Goal: Task Accomplishment & Management: Manage account settings

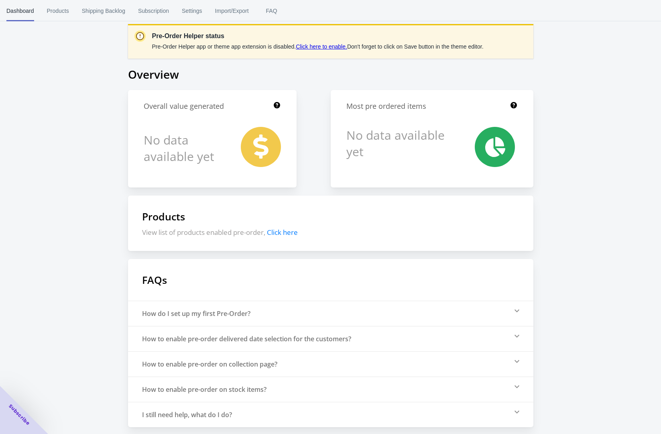
scroll to position [6, 0]
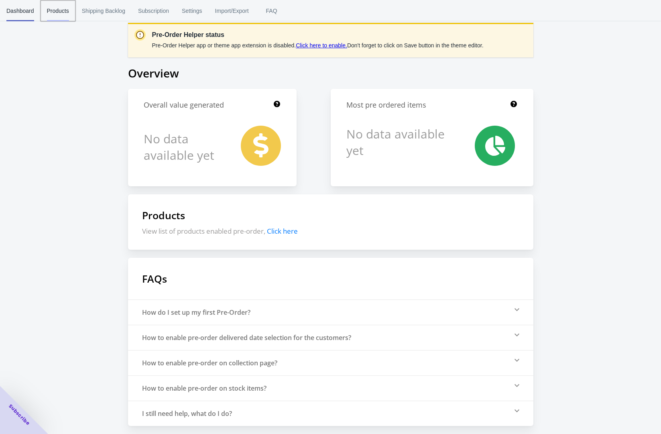
click at [51, 8] on span "Products" at bounding box center [58, 10] width 22 height 21
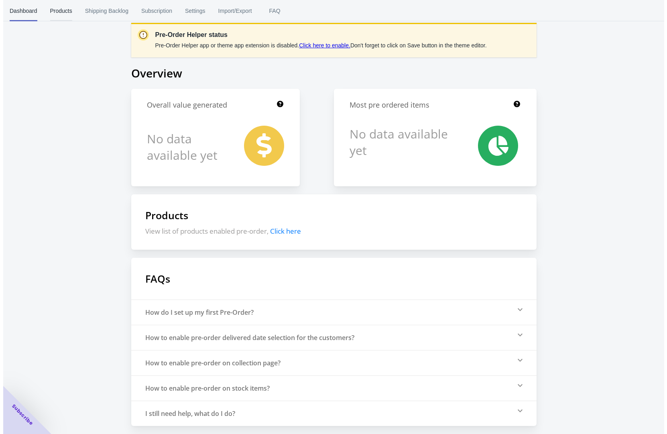
scroll to position [0, 0]
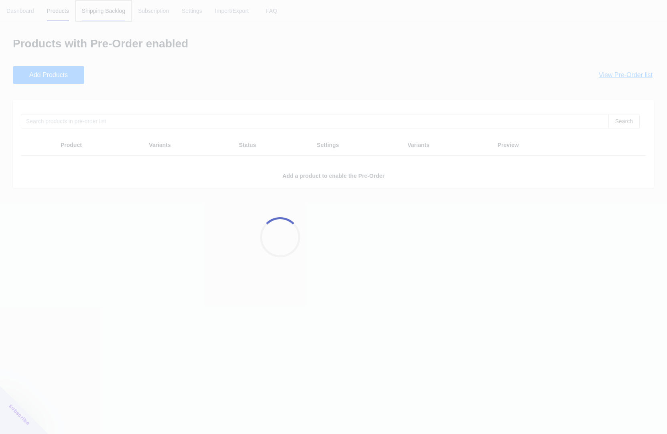
click at [100, 11] on body "[DOMAIN_NAME] 1 1 Skip to content Dashboard Products Shipping Backlog Subscript…" at bounding box center [333, 217] width 667 height 434
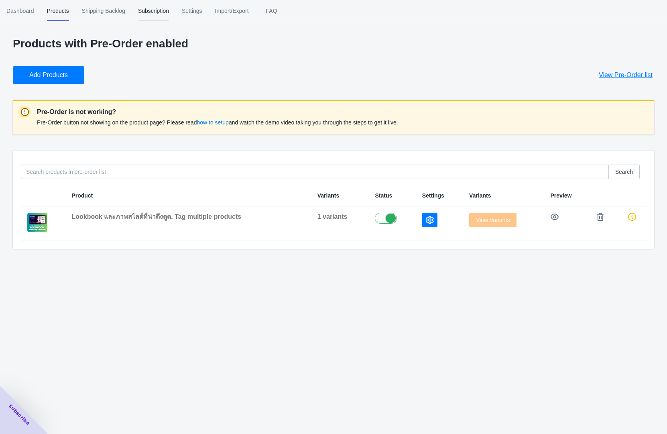
click at [168, 16] on span "Subscription" at bounding box center [153, 10] width 31 height 21
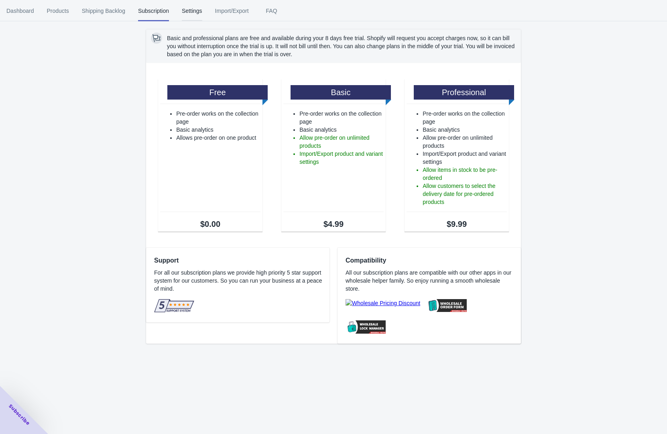
click at [201, 16] on span "Settings" at bounding box center [192, 10] width 20 height 21
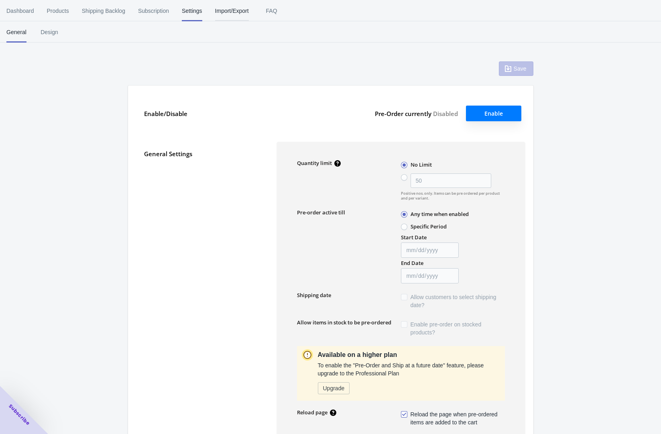
type input "50"
type textarea "Inventory level is <qty>. Some of the items will be pre-ordered."
type textarea "Only <qty> items left in stock."
type textarea "A maximum of <qty> products can be pre ordered."
click at [246, 20] on span "Import/Export" at bounding box center [232, 10] width 34 height 21
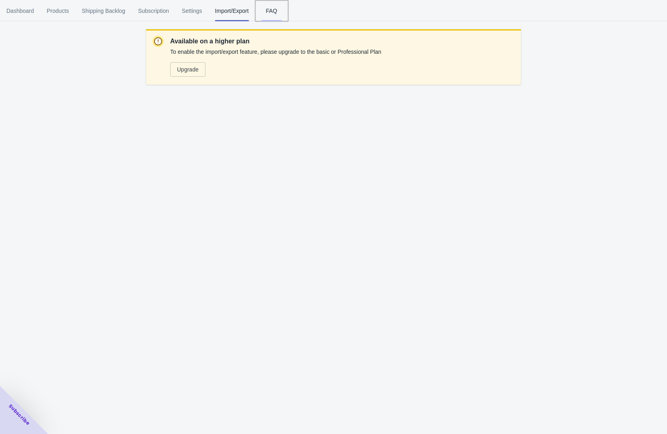
click at [272, 15] on span "FAQ" at bounding box center [272, 10] width 20 height 21
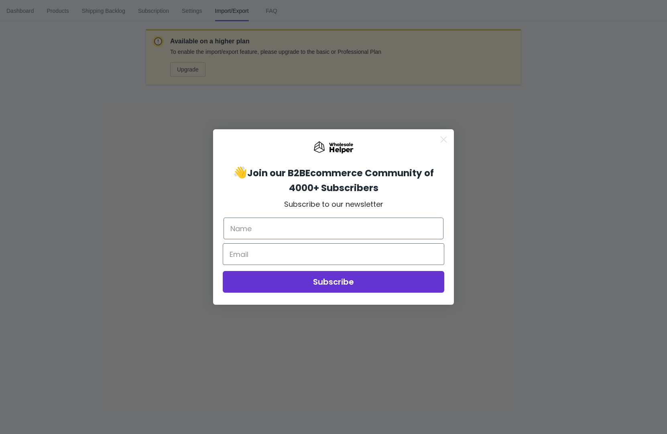
click at [322, 159] on p "POPUP Form" at bounding box center [333, 161] width 225 height 6
